Goal: Navigation & Orientation: Find specific page/section

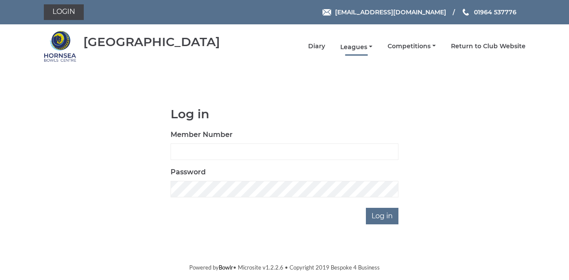
click at [363, 45] on link "Leagues" at bounding box center [356, 47] width 32 height 8
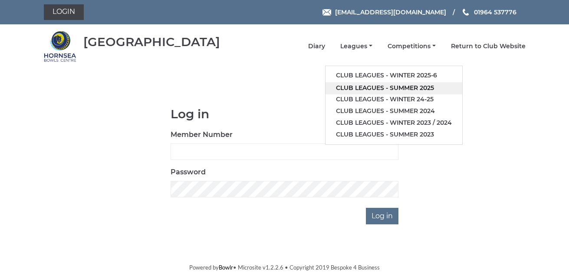
click at [380, 83] on link "Club leagues - Summer 2025" at bounding box center [394, 88] width 137 height 12
